Goal: Ask a question

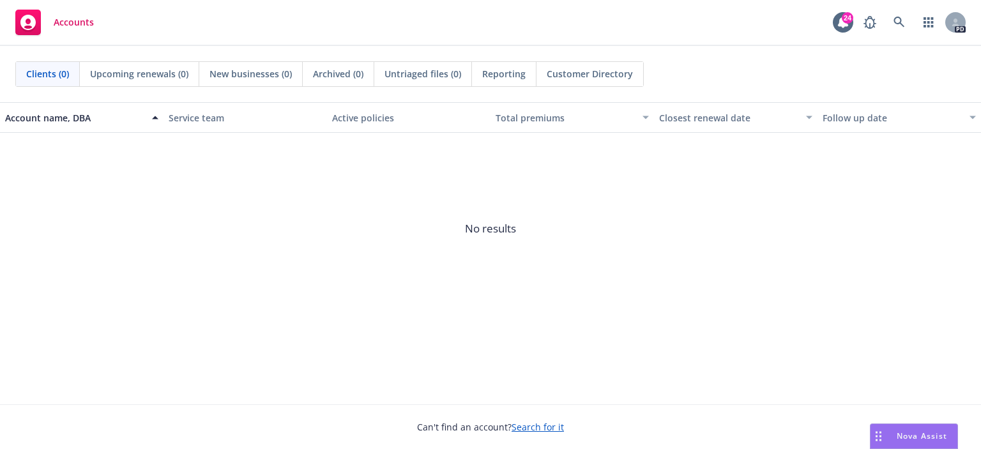
click at [940, 432] on span "Nova Assist" at bounding box center [922, 435] width 50 height 11
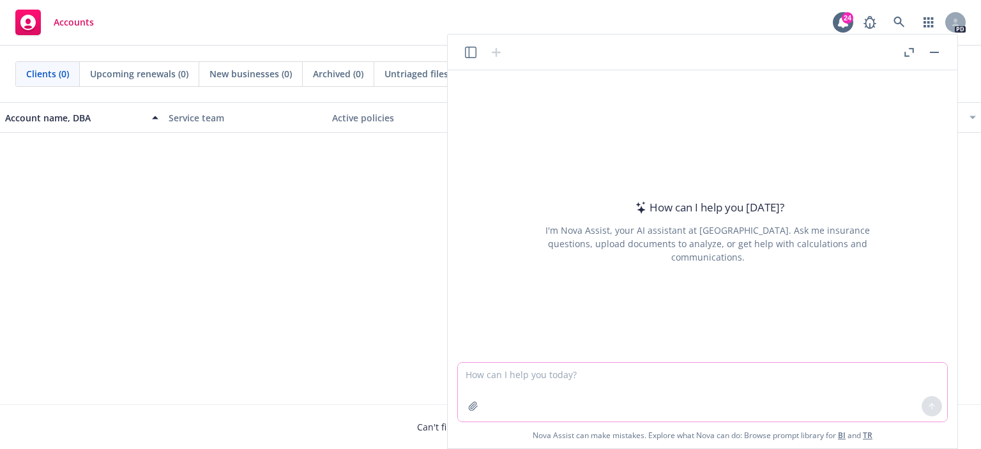
click at [560, 377] on textarea at bounding box center [702, 392] width 489 height 59
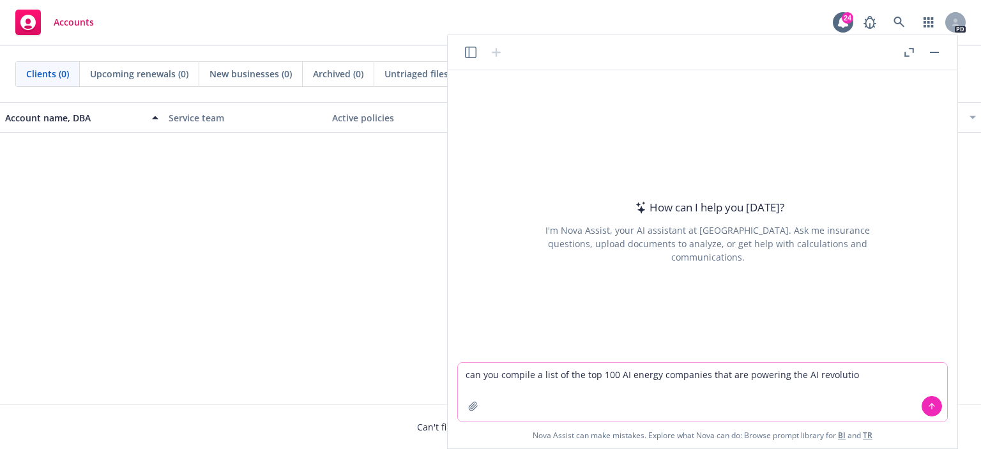
type textarea "can you compile a list of the top 100 AI energy companies that are powering the…"
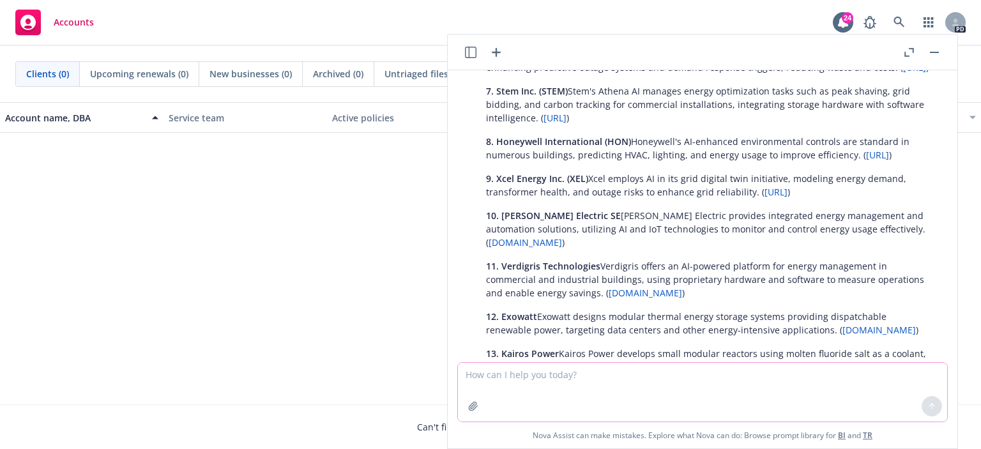
scroll to position [303, 0]
